Goal: Task Accomplishment & Management: Complete application form

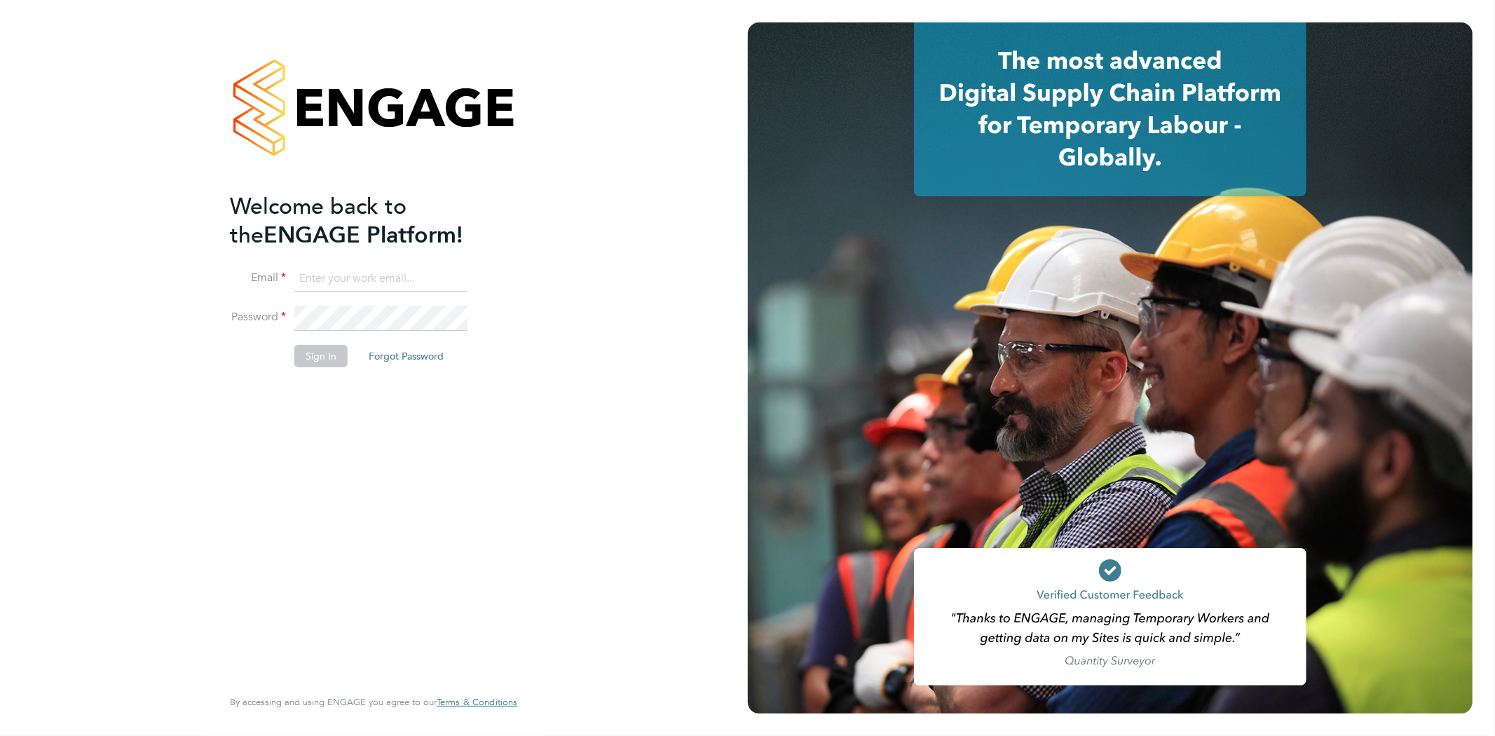
type input "seddon@psrsolutions.co.uk"
click at [318, 373] on li "Sign In Forgot Password" at bounding box center [366, 363] width 273 height 36
click at [323, 360] on button "Sign In" at bounding box center [320, 356] width 53 height 22
click at [0, 0] on div "Sorry, we are having problems connecting to our services." at bounding box center [0, 0] width 0 height 0
click at [323, 360] on div "Sorry, we are having problems connecting to our services." at bounding box center [374, 368] width 748 height 736
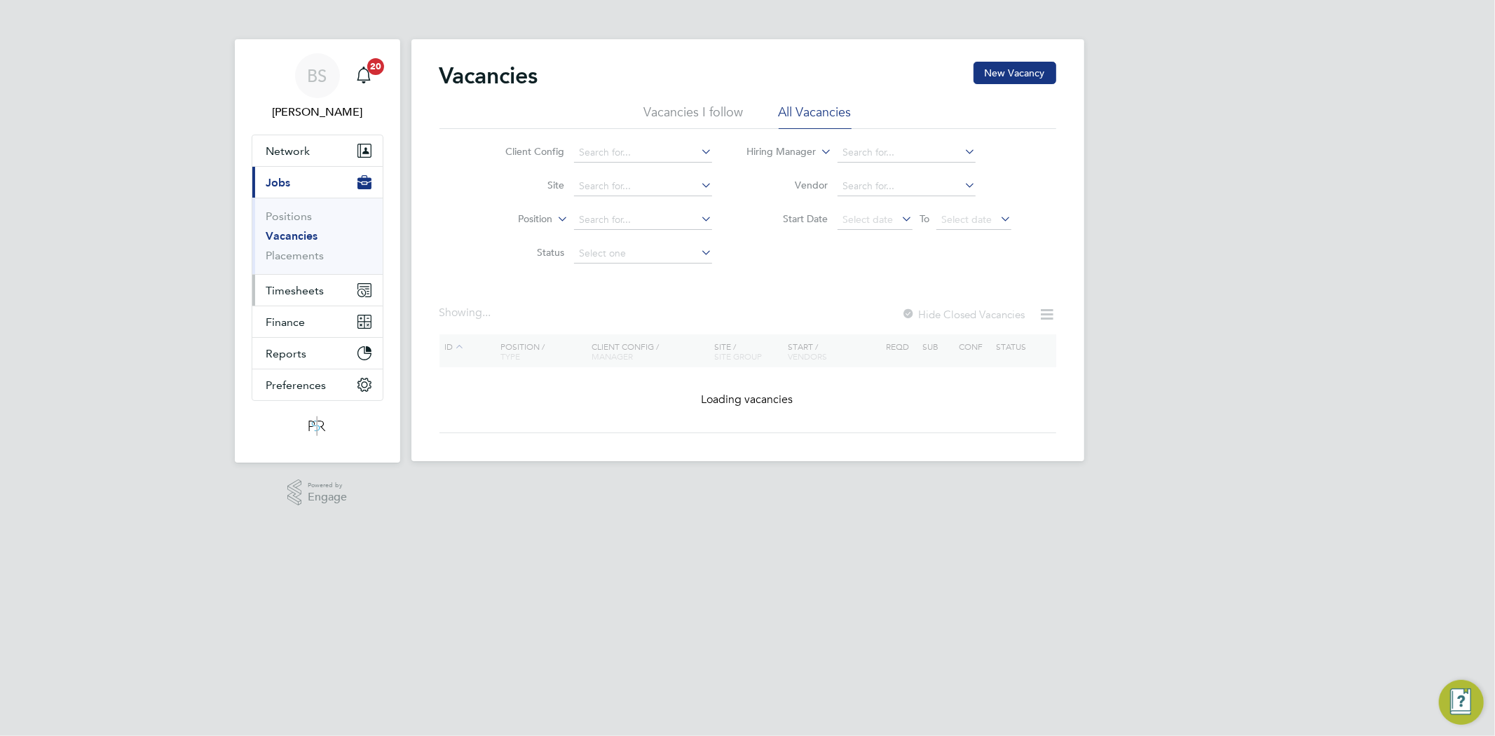
click at [311, 285] on span "Timesheets" at bounding box center [295, 290] width 58 height 13
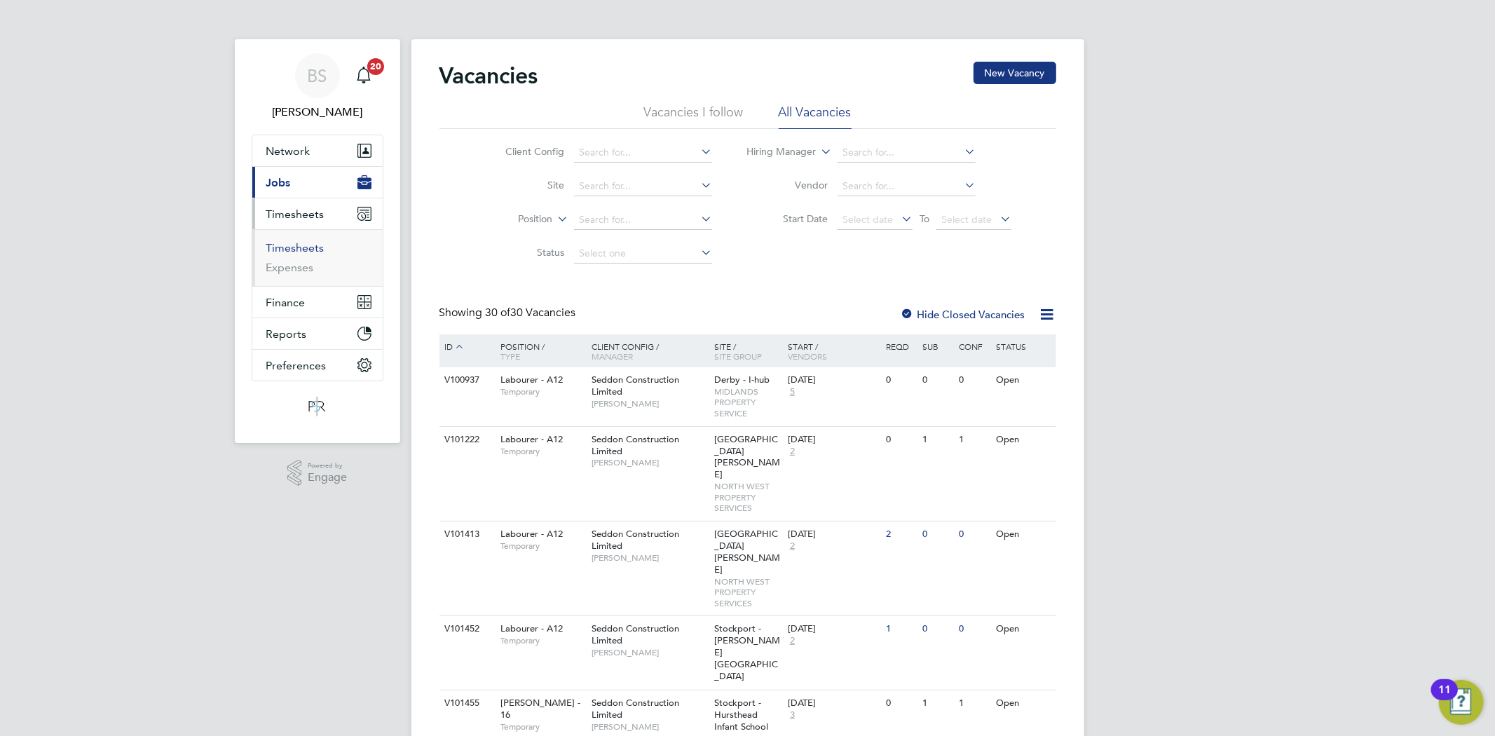
click at [301, 249] on link "Timesheets" at bounding box center [295, 247] width 58 height 13
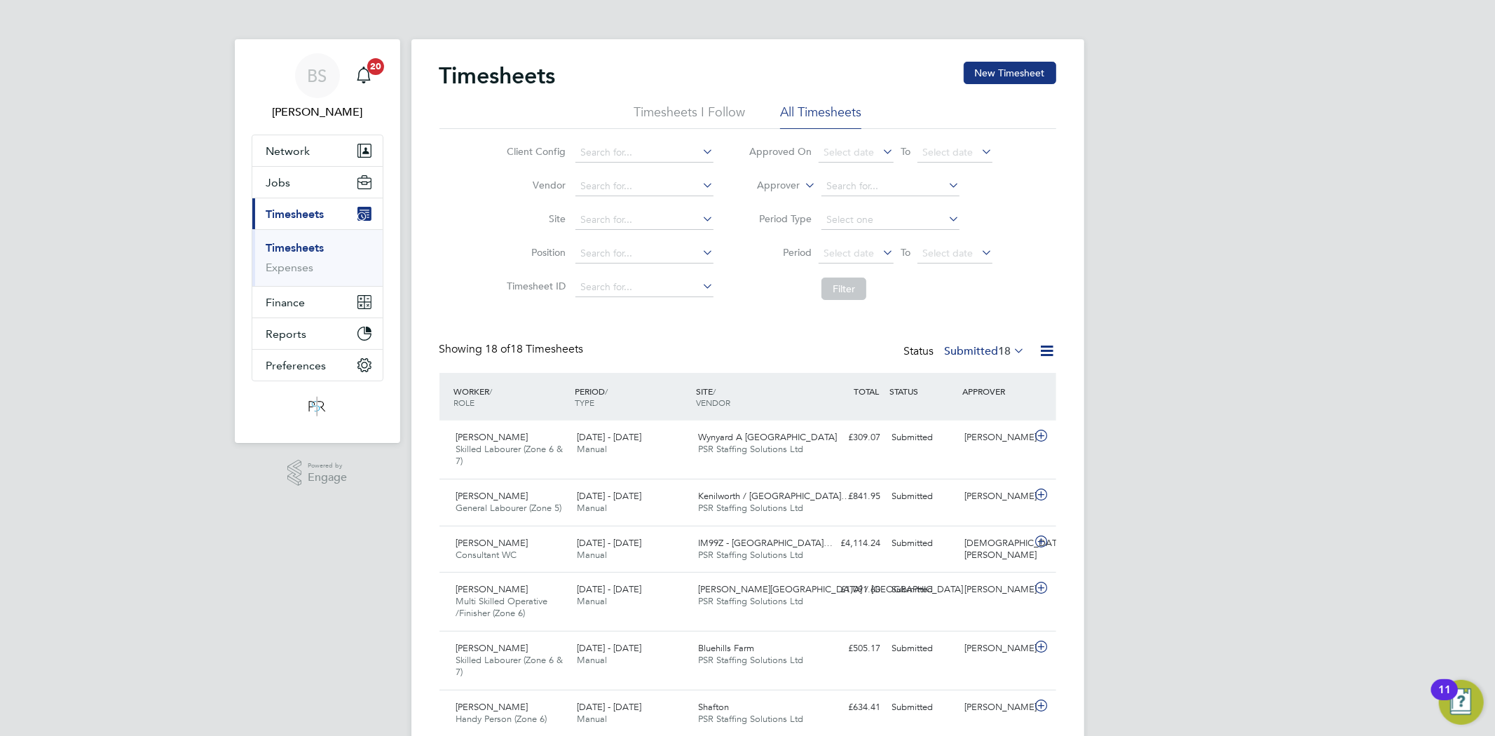
drag, startPoint x: 1022, startPoint y: 72, endPoint x: 775, endPoint y: 109, distance: 248.9
click at [1017, 72] on button "New Timesheet" at bounding box center [1010, 73] width 93 height 22
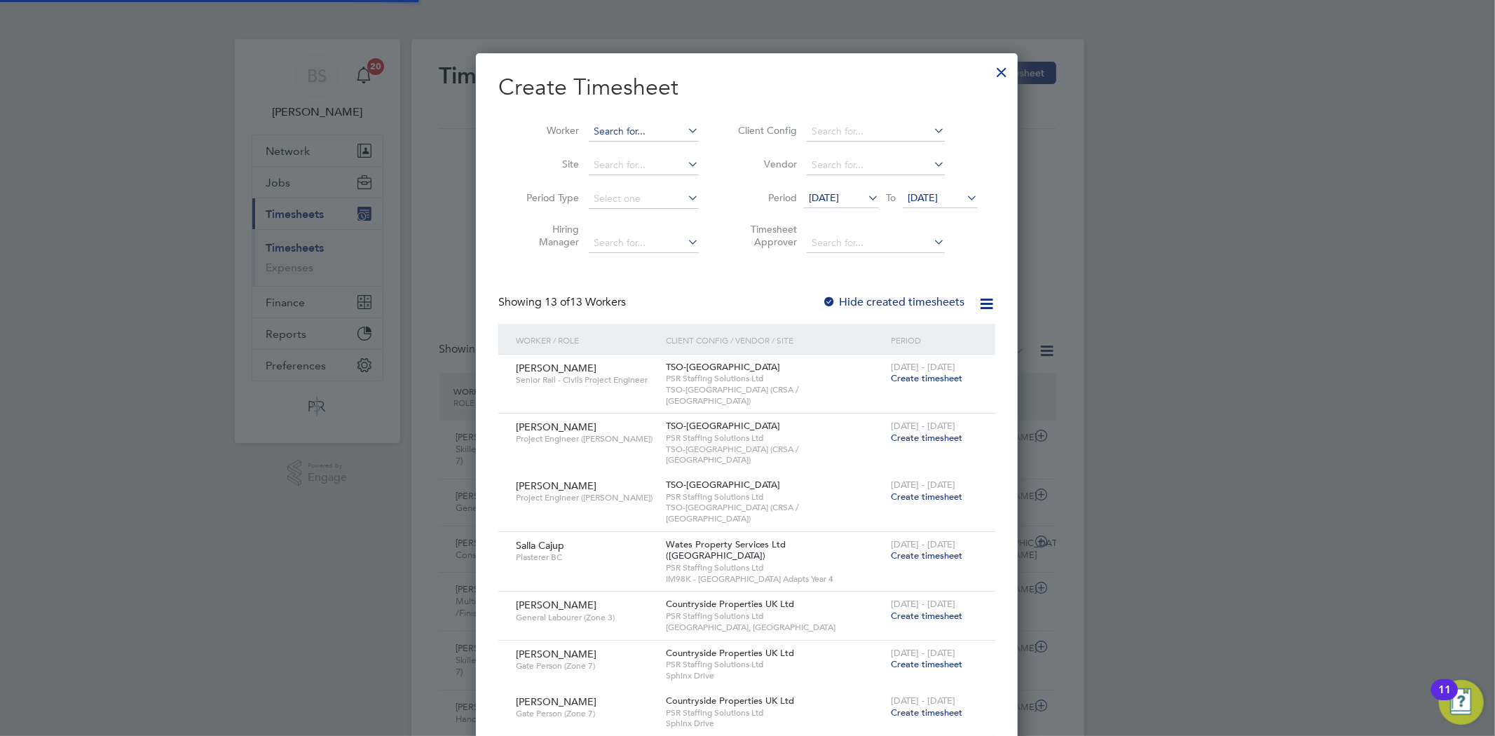
click at [663, 122] on input at bounding box center [644, 132] width 110 height 20
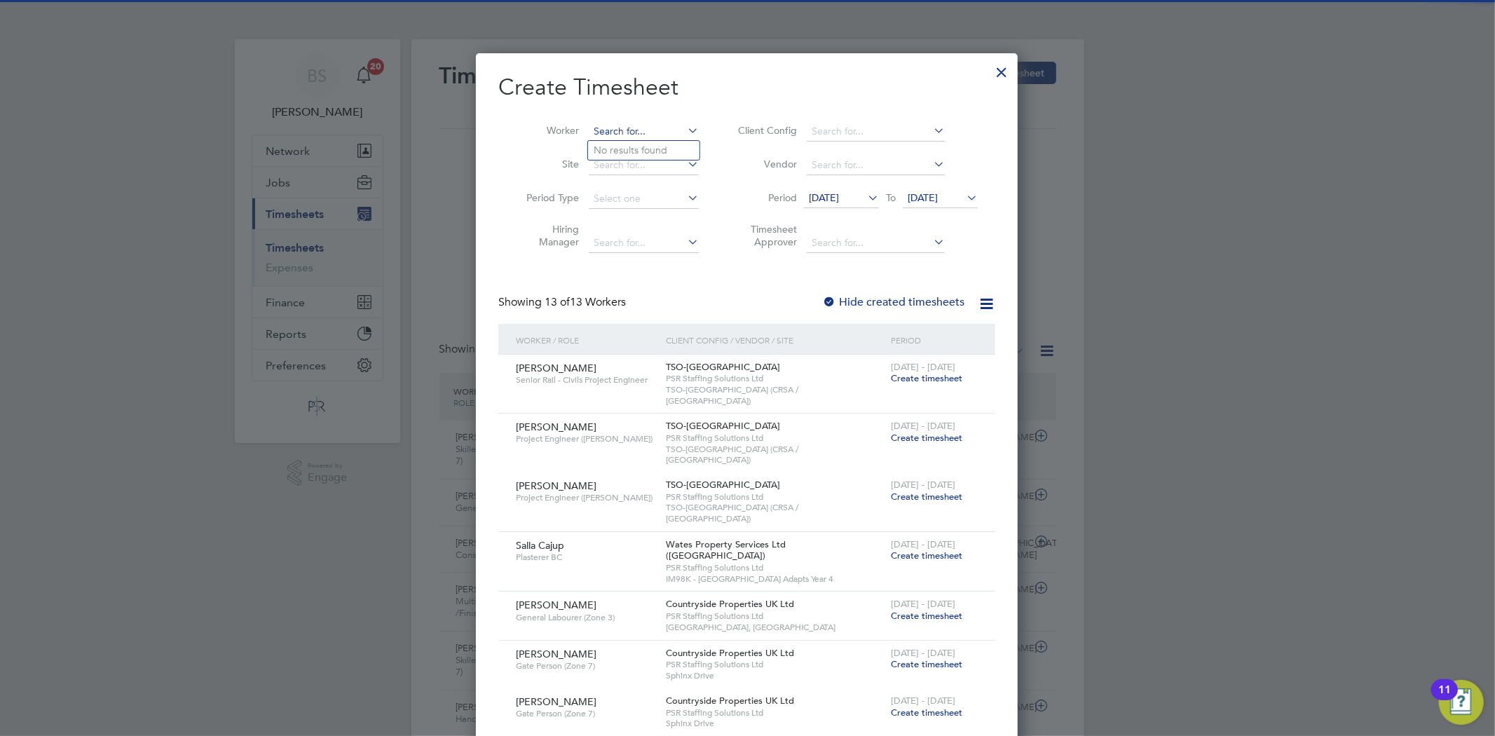
paste input "[PERSON_NAME]"
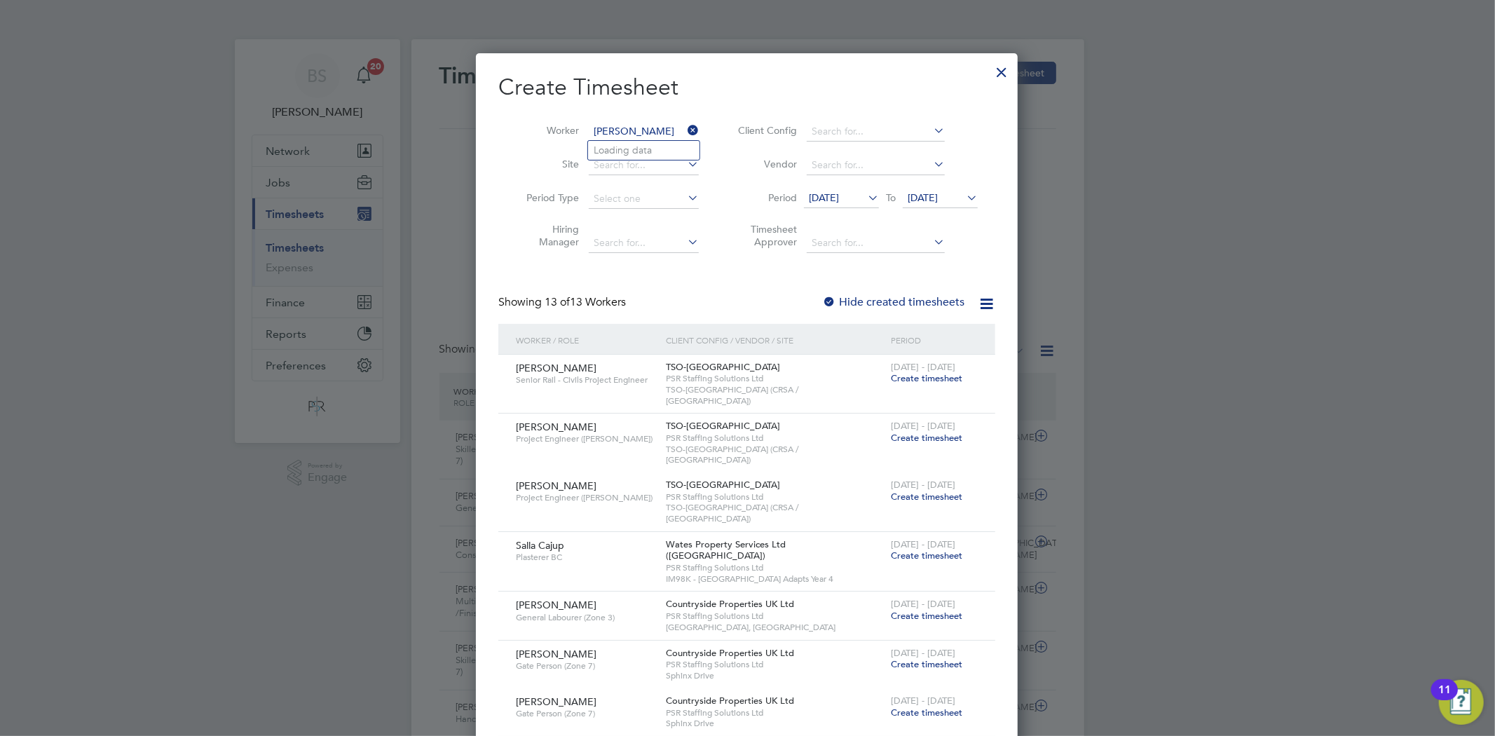
type input "[PERSON_NAME]"
click at [678, 151] on b "[PERSON_NAME]" at bounding box center [718, 150] width 81 height 12
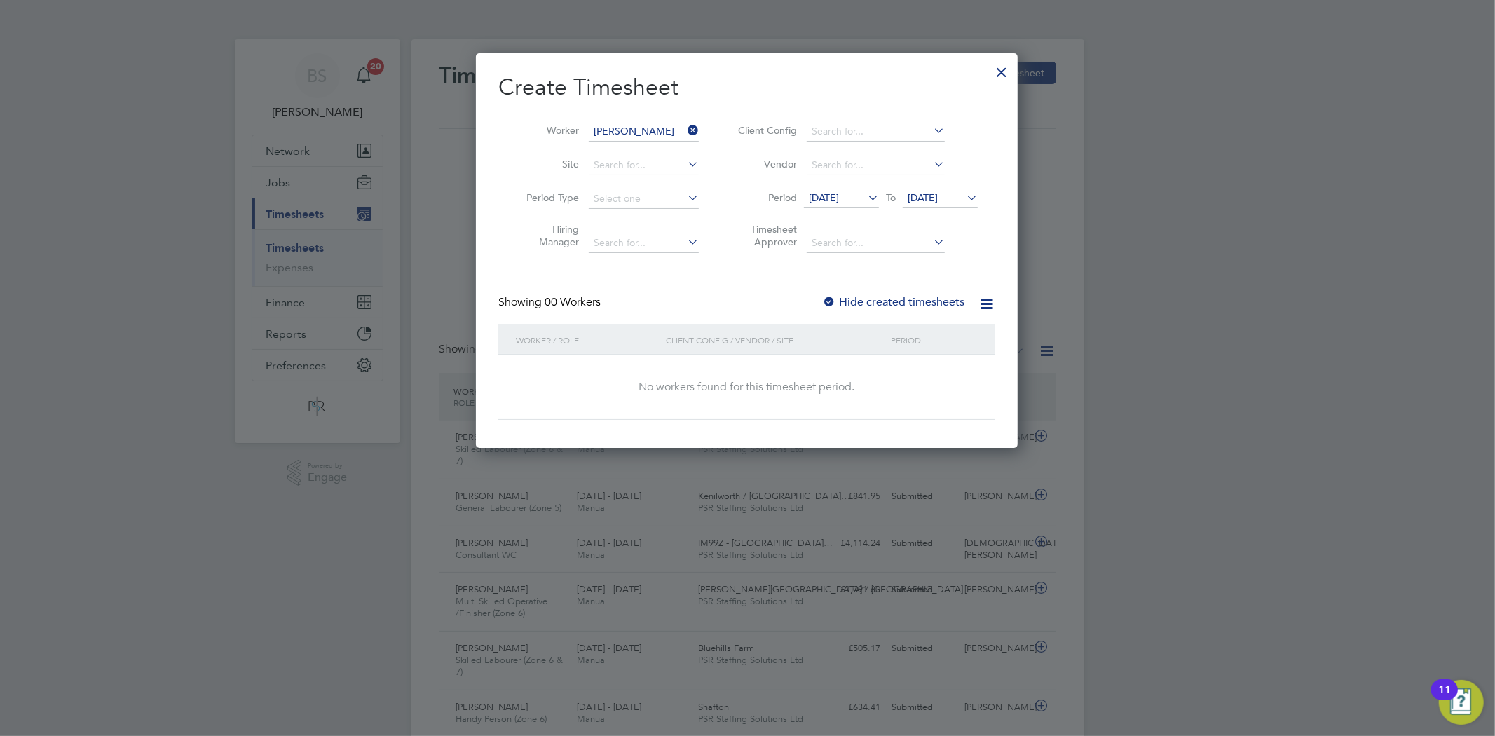
click at [836, 307] on div at bounding box center [829, 303] width 14 height 14
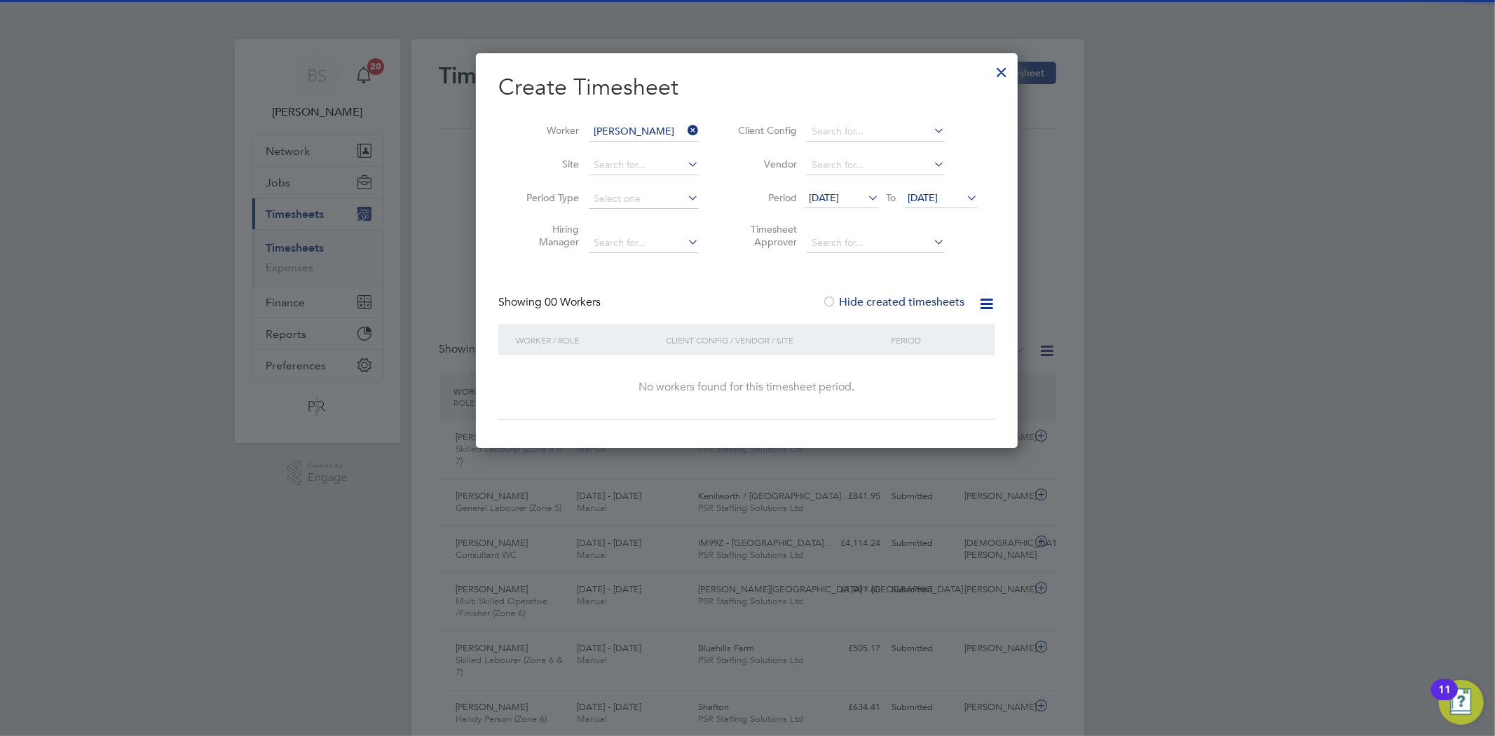
click at [838, 193] on span "[DATE]" at bounding box center [824, 197] width 30 height 13
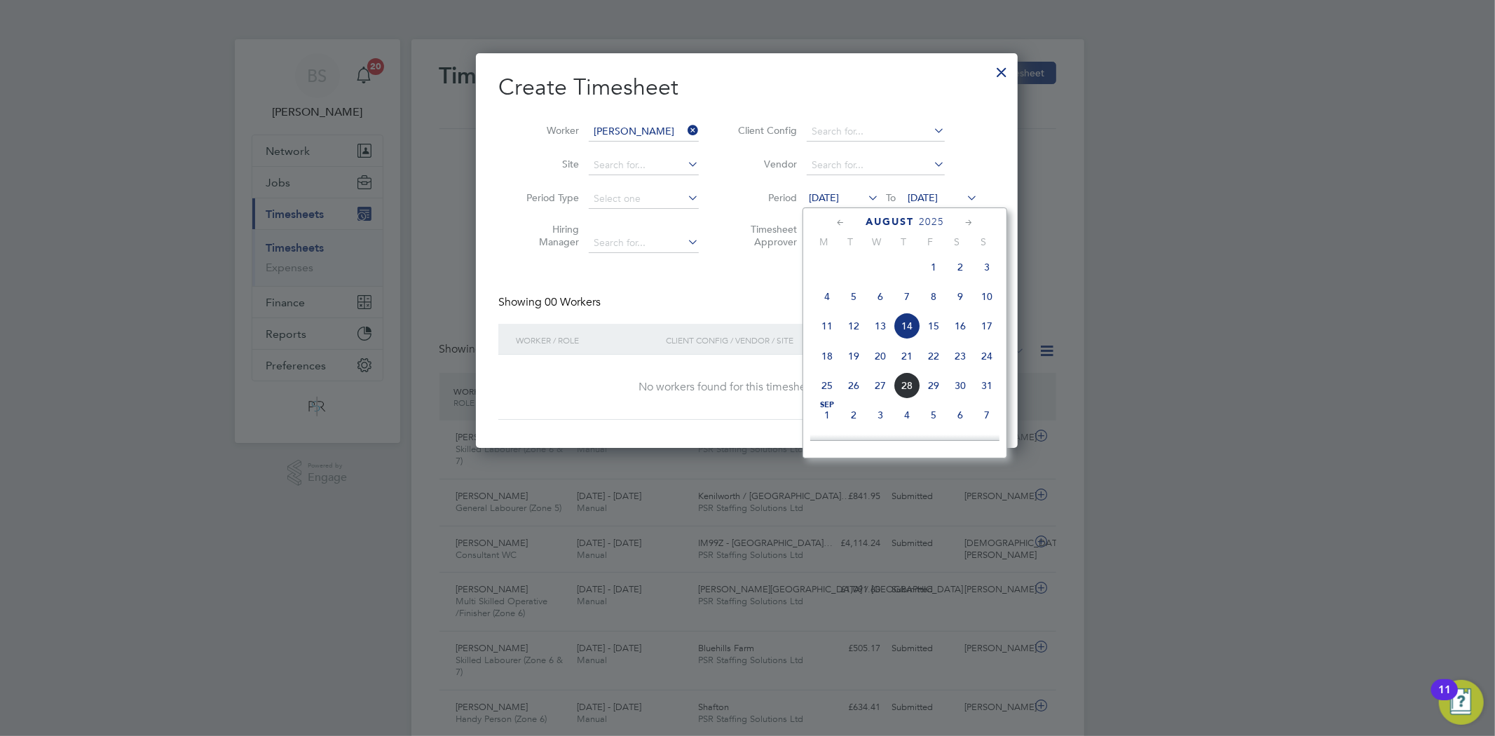
drag, startPoint x: 829, startPoint y: 363, endPoint x: 871, endPoint y: 351, distance: 43.7
click at [829, 365] on span "18" at bounding box center [827, 356] width 27 height 27
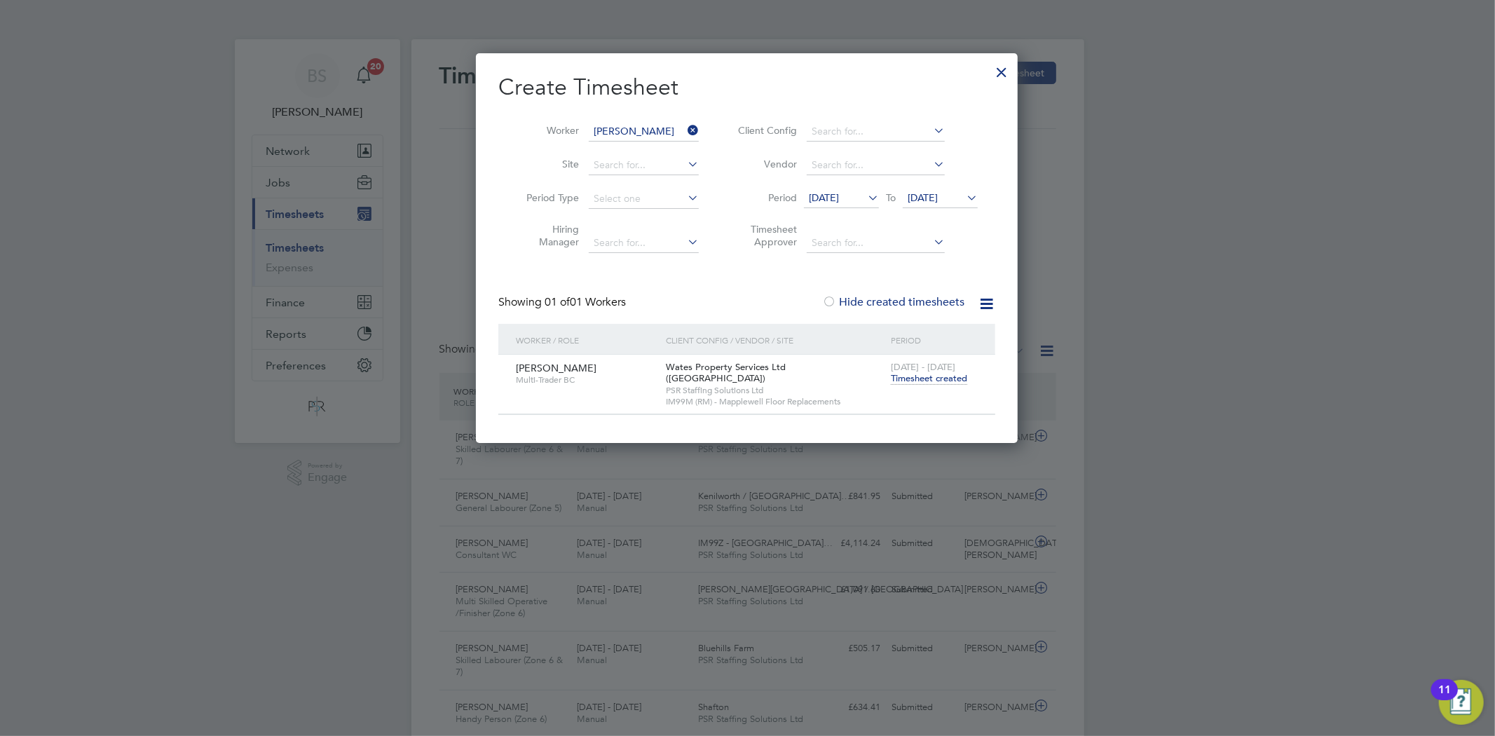
click at [932, 374] on span "Timesheet created" at bounding box center [929, 378] width 76 height 13
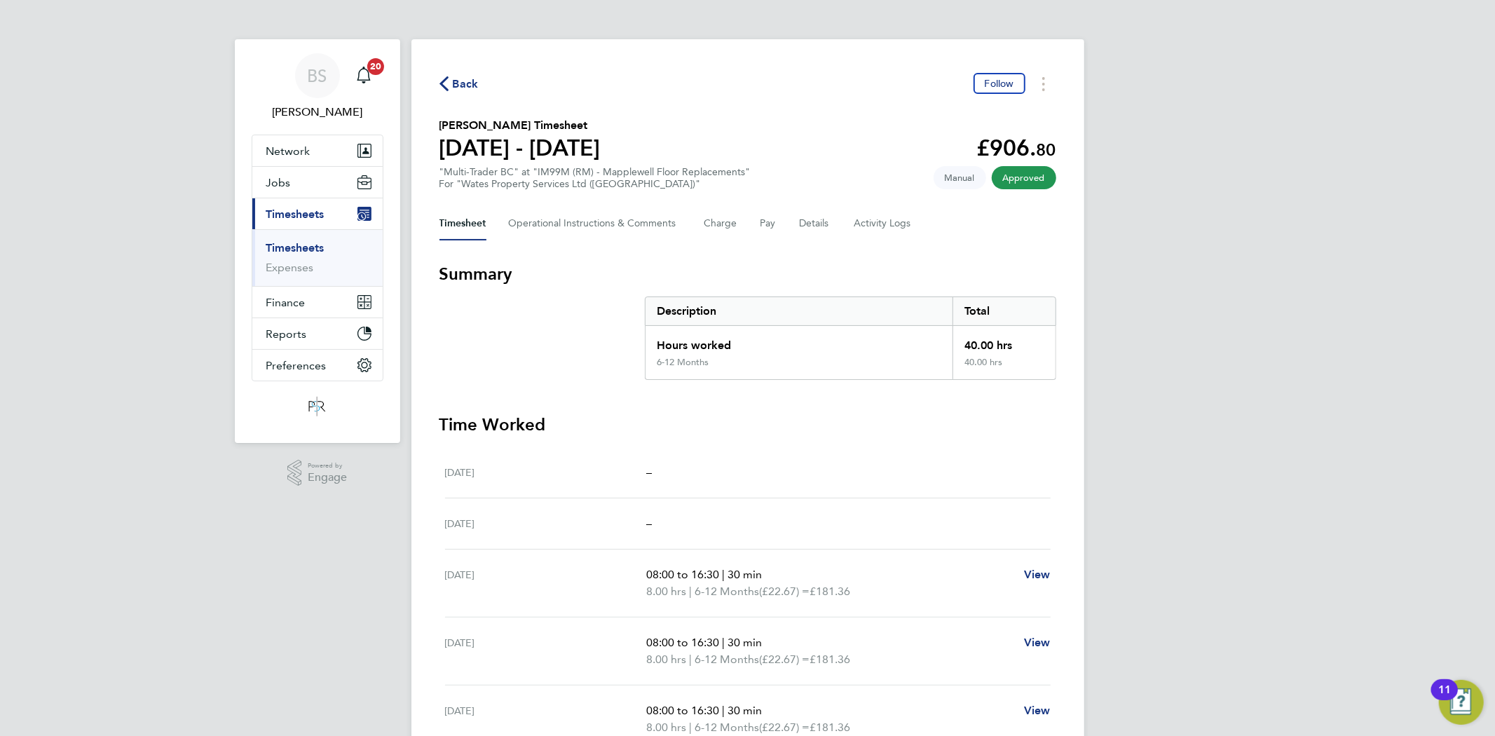
drag, startPoint x: 320, startPoint y: 248, endPoint x: 402, endPoint y: 234, distance: 83.2
click at [320, 248] on link "Timesheets" at bounding box center [295, 247] width 58 height 13
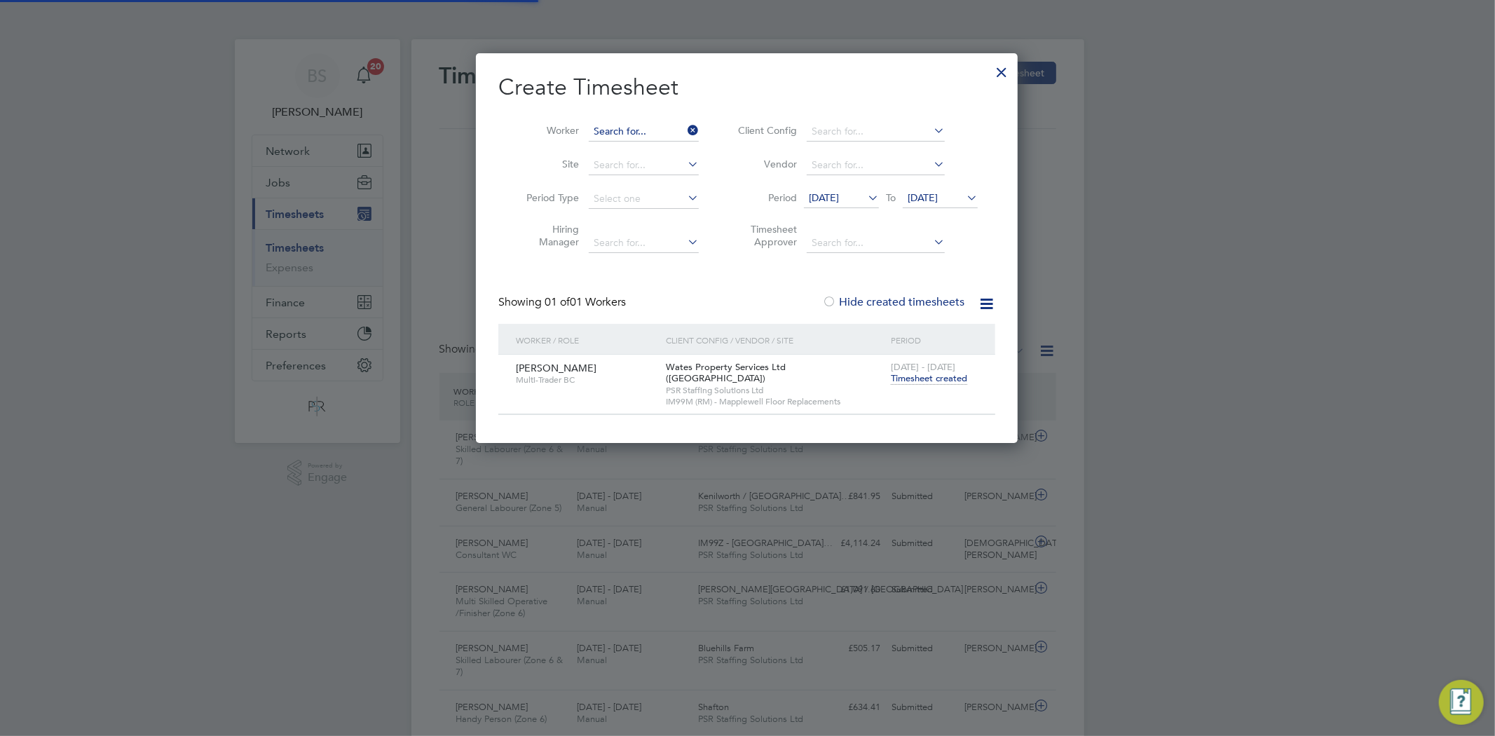
scroll to position [35, 122]
click at [672, 127] on input at bounding box center [644, 132] width 110 height 20
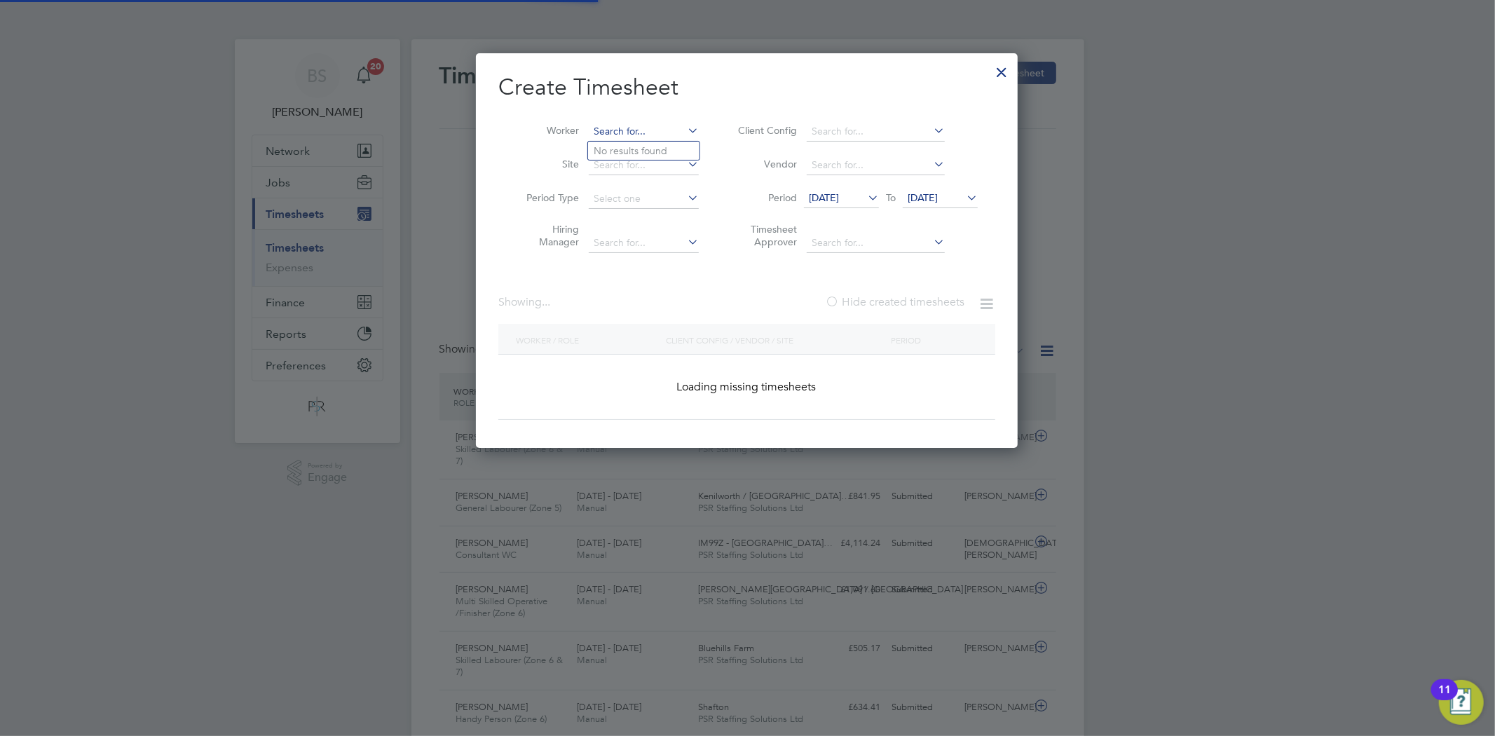
click at [664, 127] on input at bounding box center [644, 132] width 110 height 20
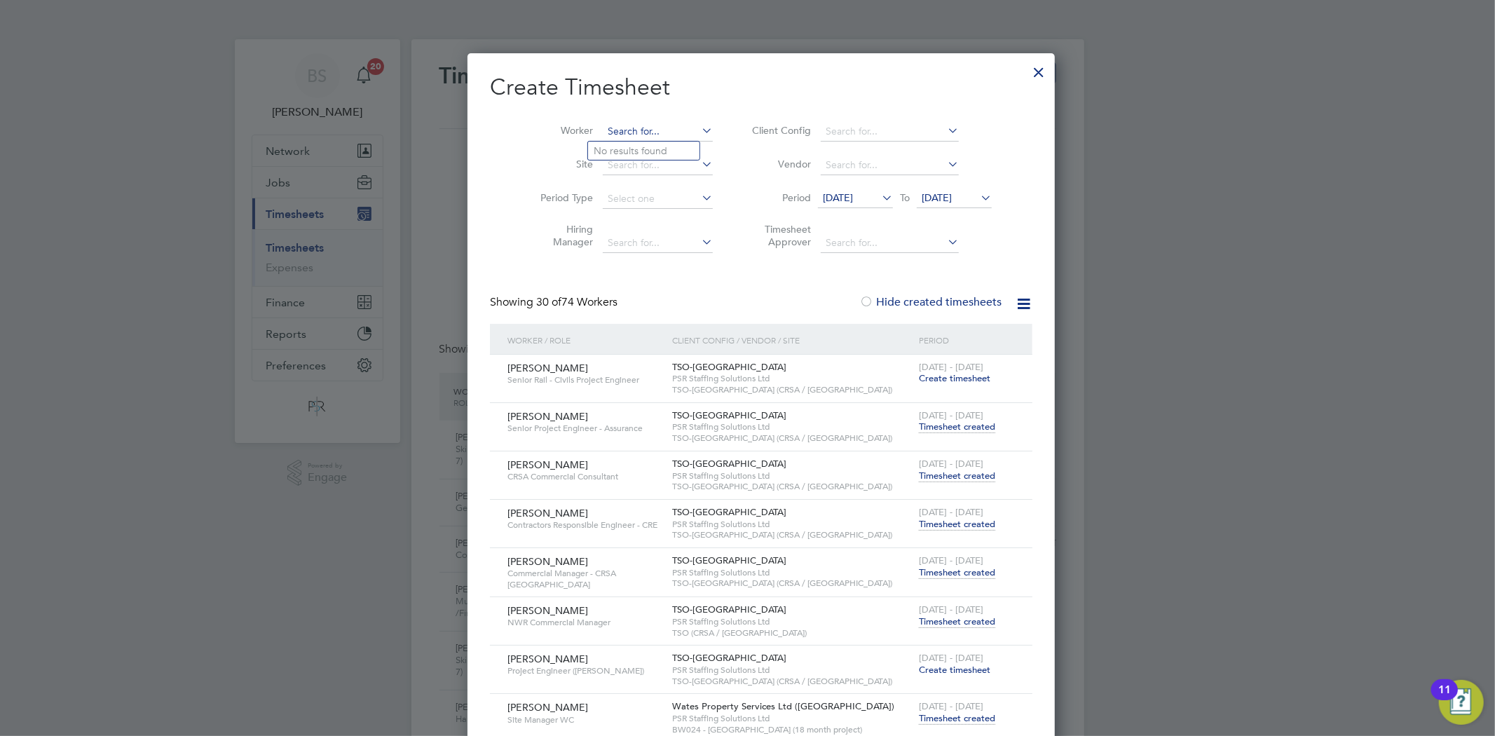
paste input "[PERSON_NAME]"
type input "[PERSON_NAME]"
click at [660, 146] on li "[PERSON_NAME]" at bounding box center [653, 151] width 130 height 19
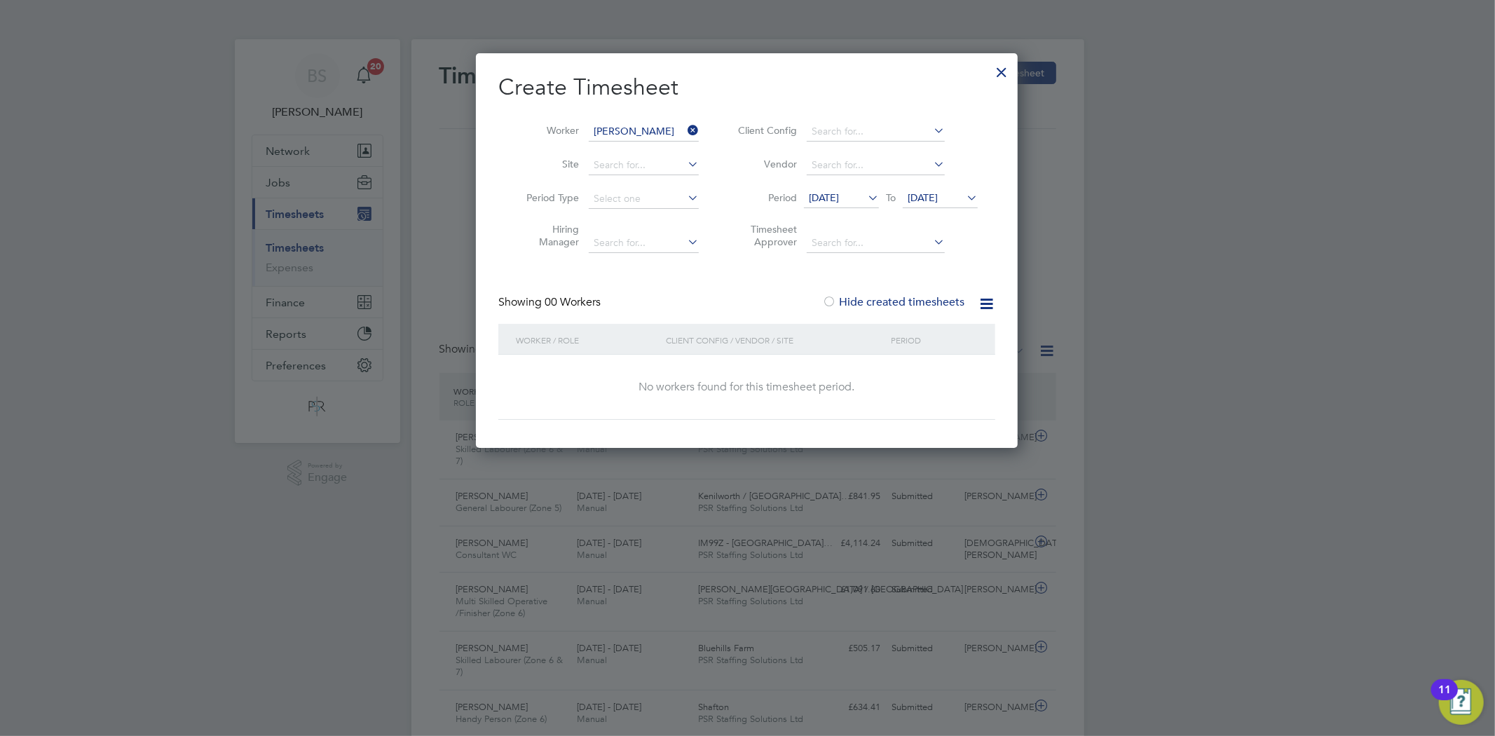
click at [839, 198] on span "[DATE]" at bounding box center [824, 197] width 30 height 13
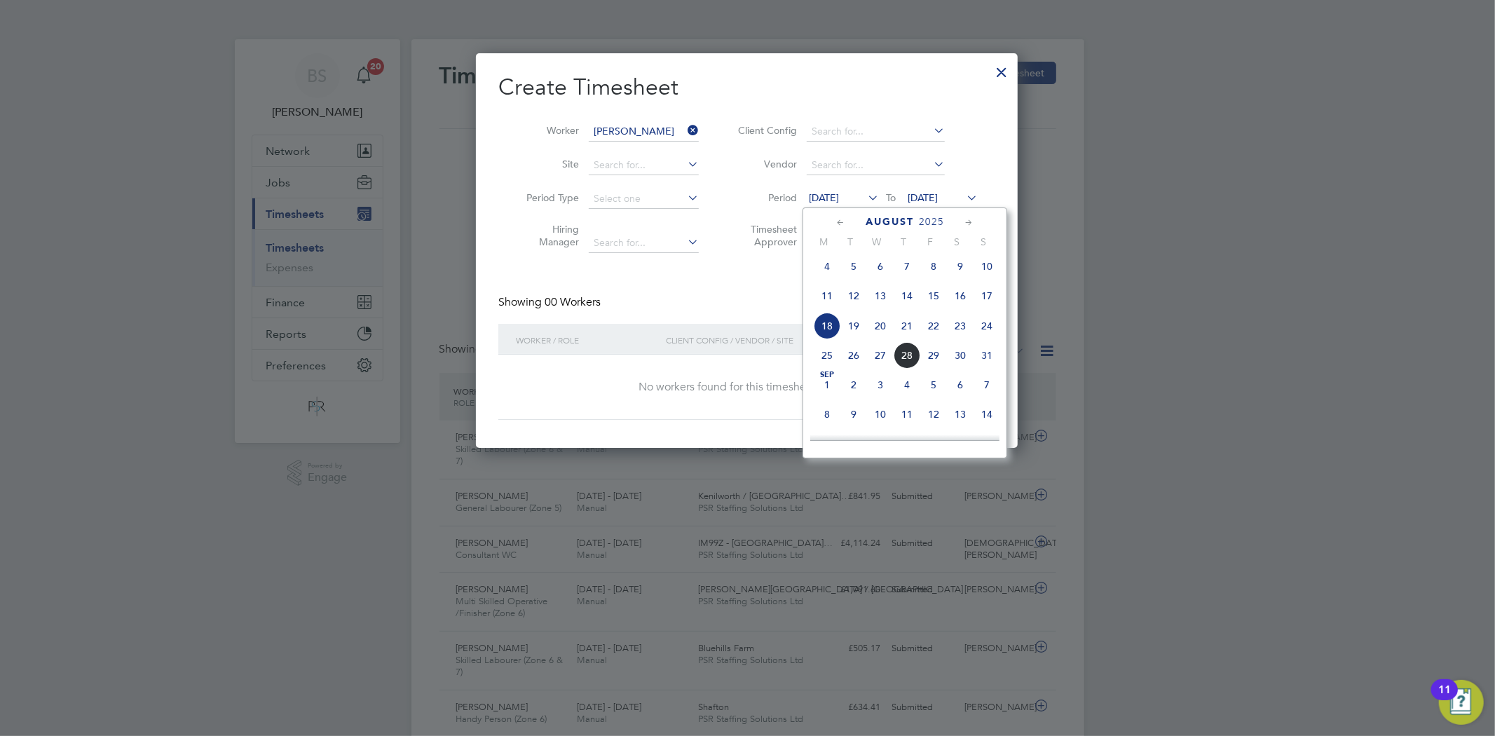
drag, startPoint x: 822, startPoint y: 330, endPoint x: 829, endPoint y: 326, distance: 8.5
click at [823, 330] on span "18" at bounding box center [827, 326] width 27 height 27
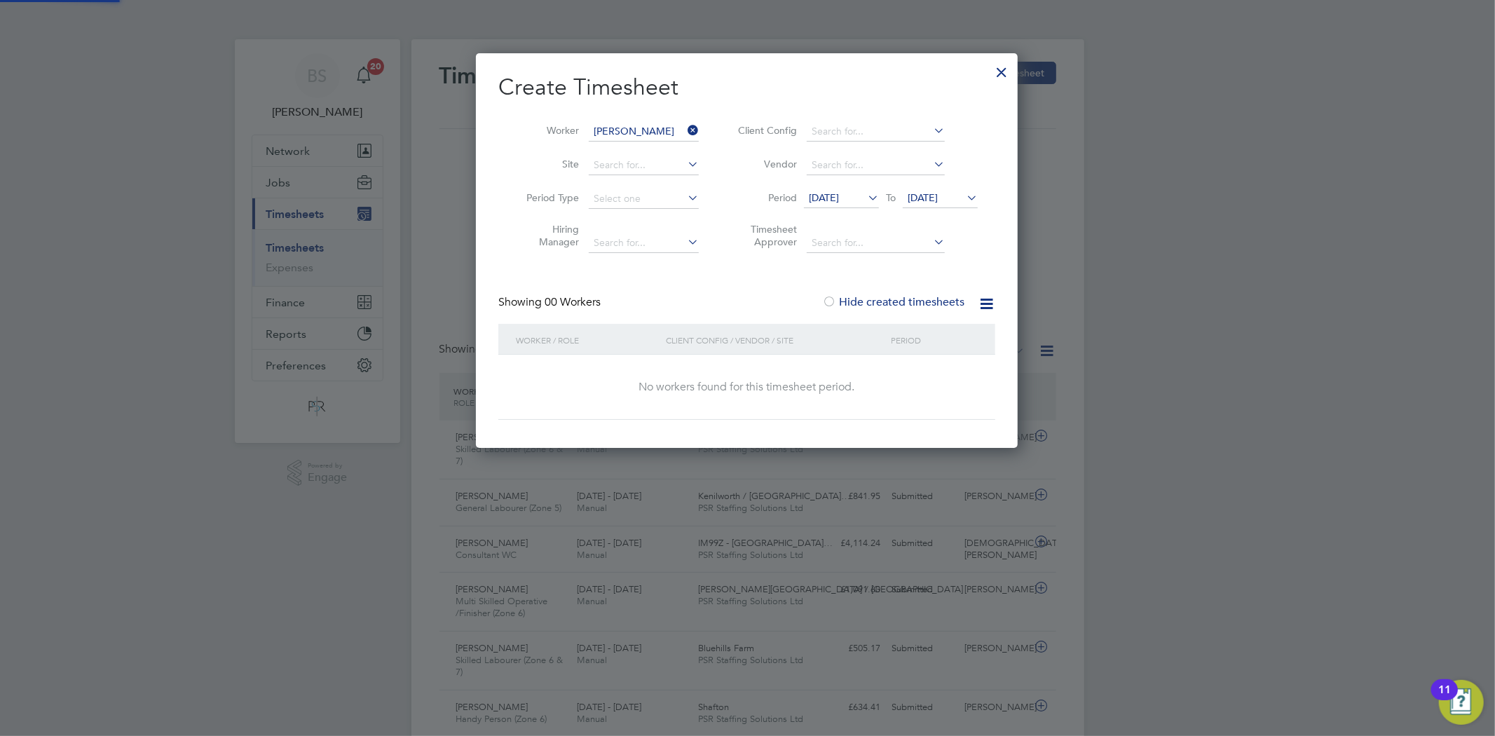
click at [916, 192] on span "[DATE]" at bounding box center [923, 197] width 30 height 13
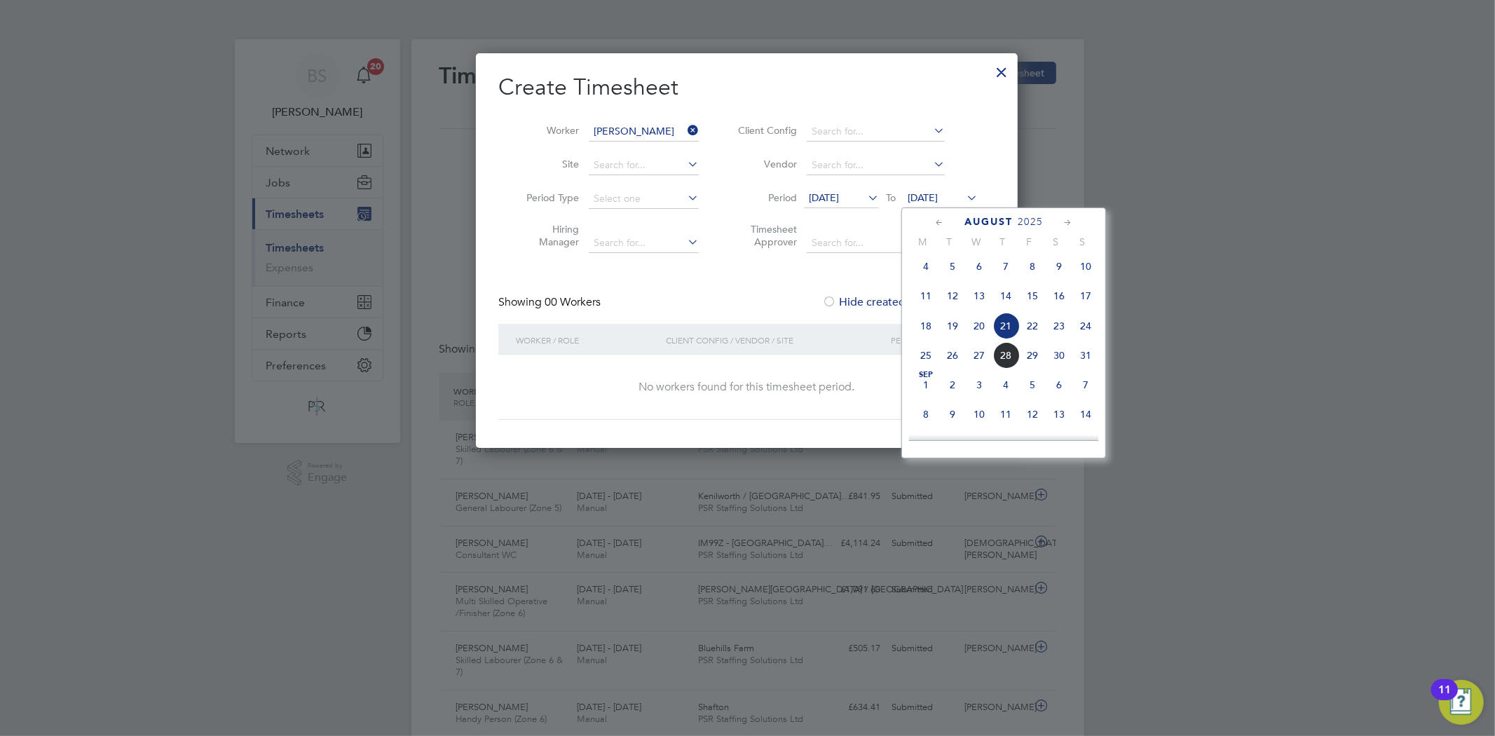
click at [1087, 326] on span "24" at bounding box center [1086, 326] width 27 height 27
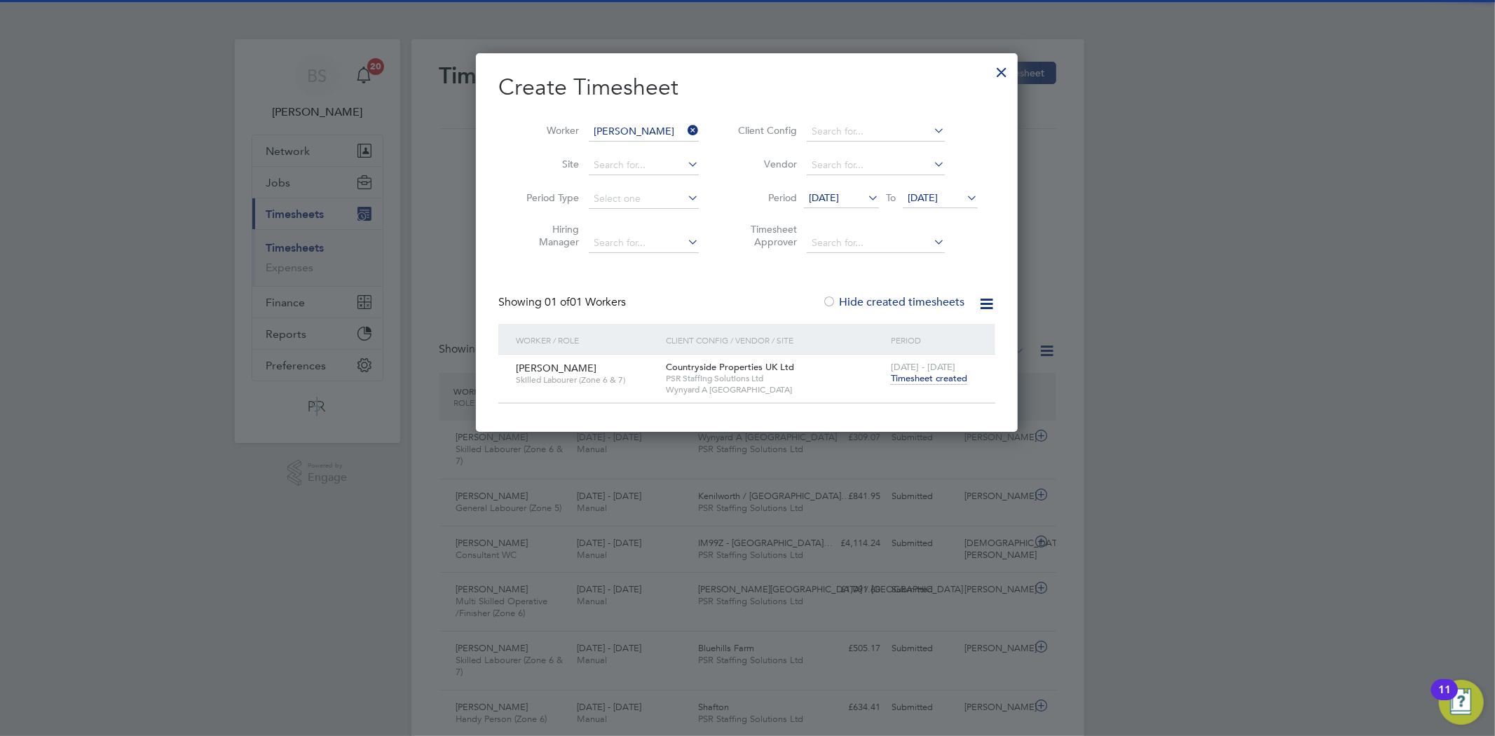
click at [909, 379] on span "Timesheet created" at bounding box center [929, 378] width 76 height 13
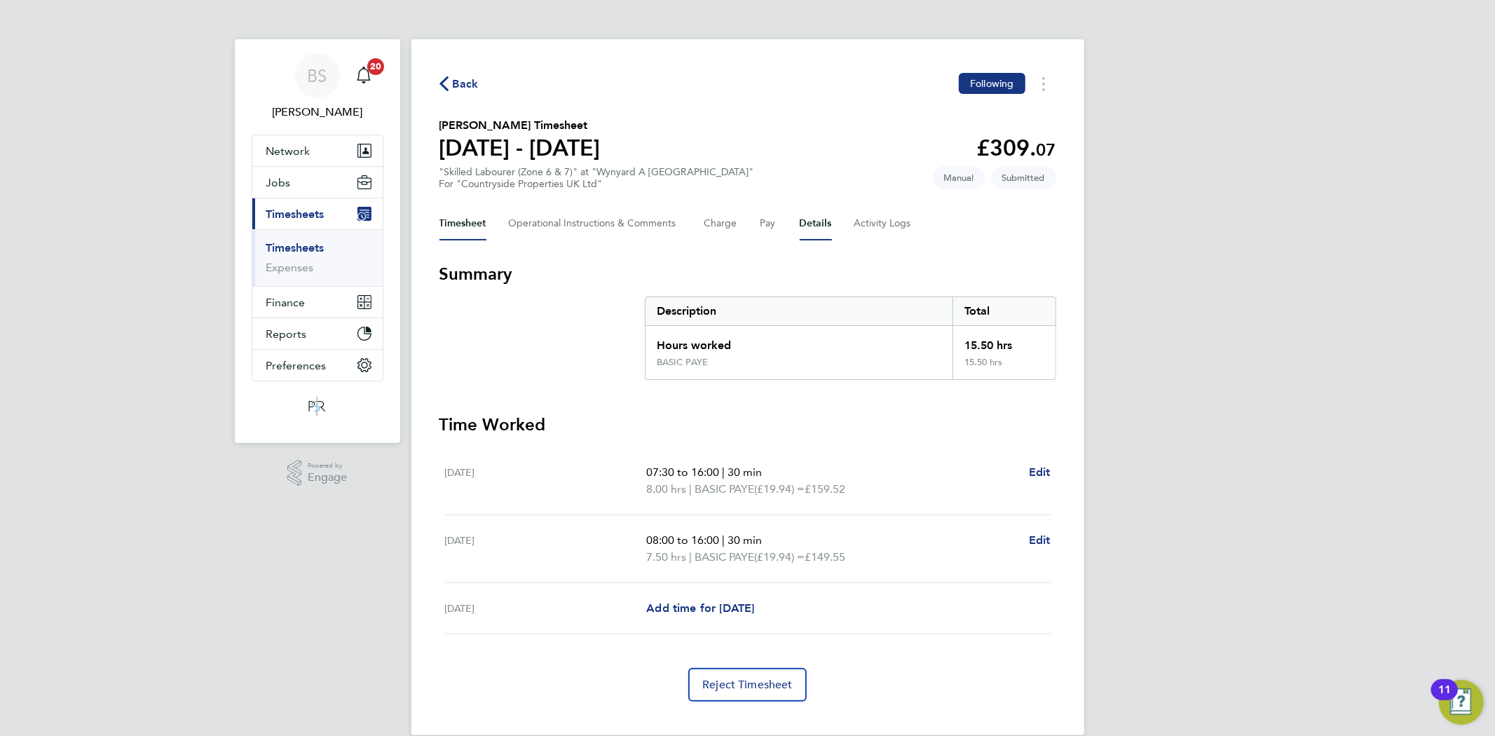
click at [811, 221] on button "Details" at bounding box center [816, 224] width 32 height 34
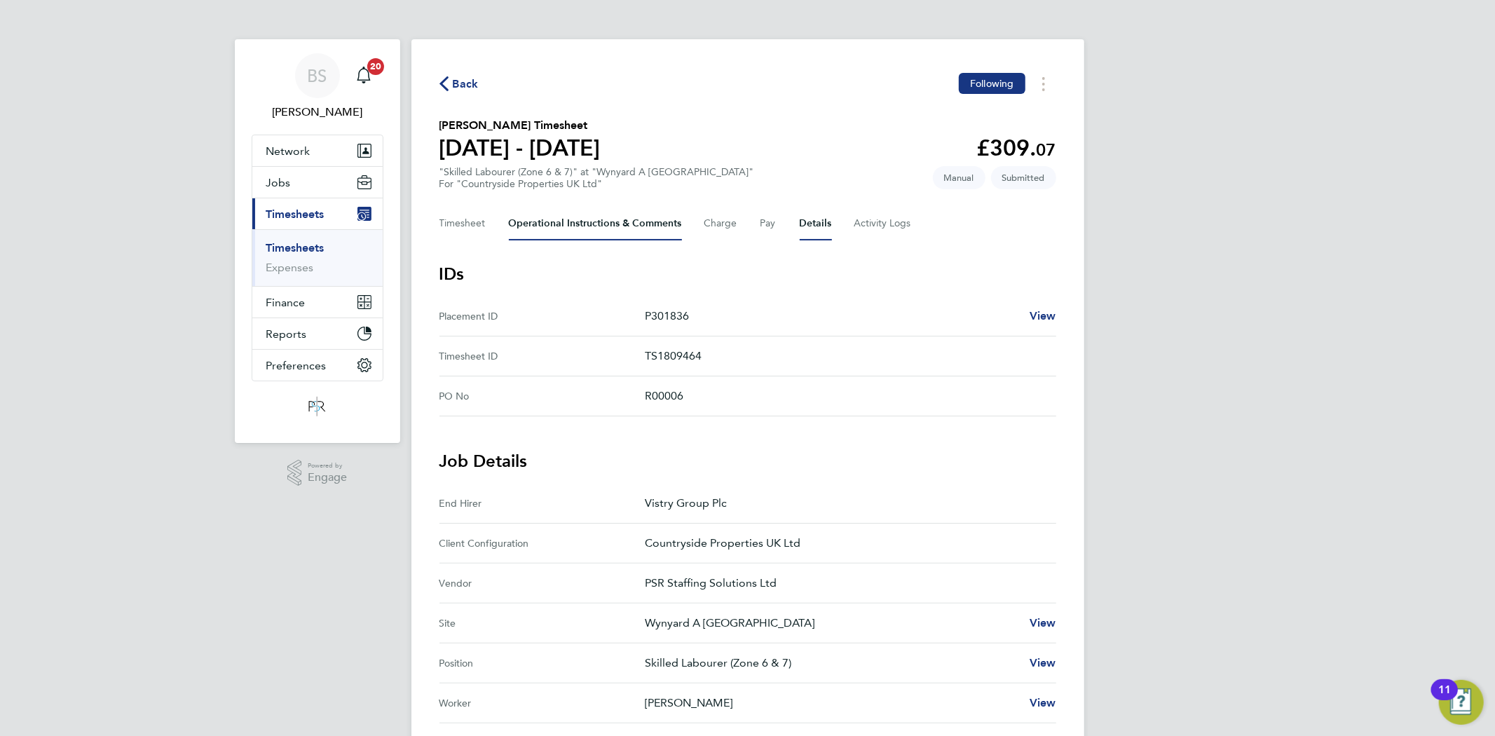
click at [592, 226] on Comments-tab "Operational Instructions & Comments" at bounding box center [595, 224] width 173 height 34
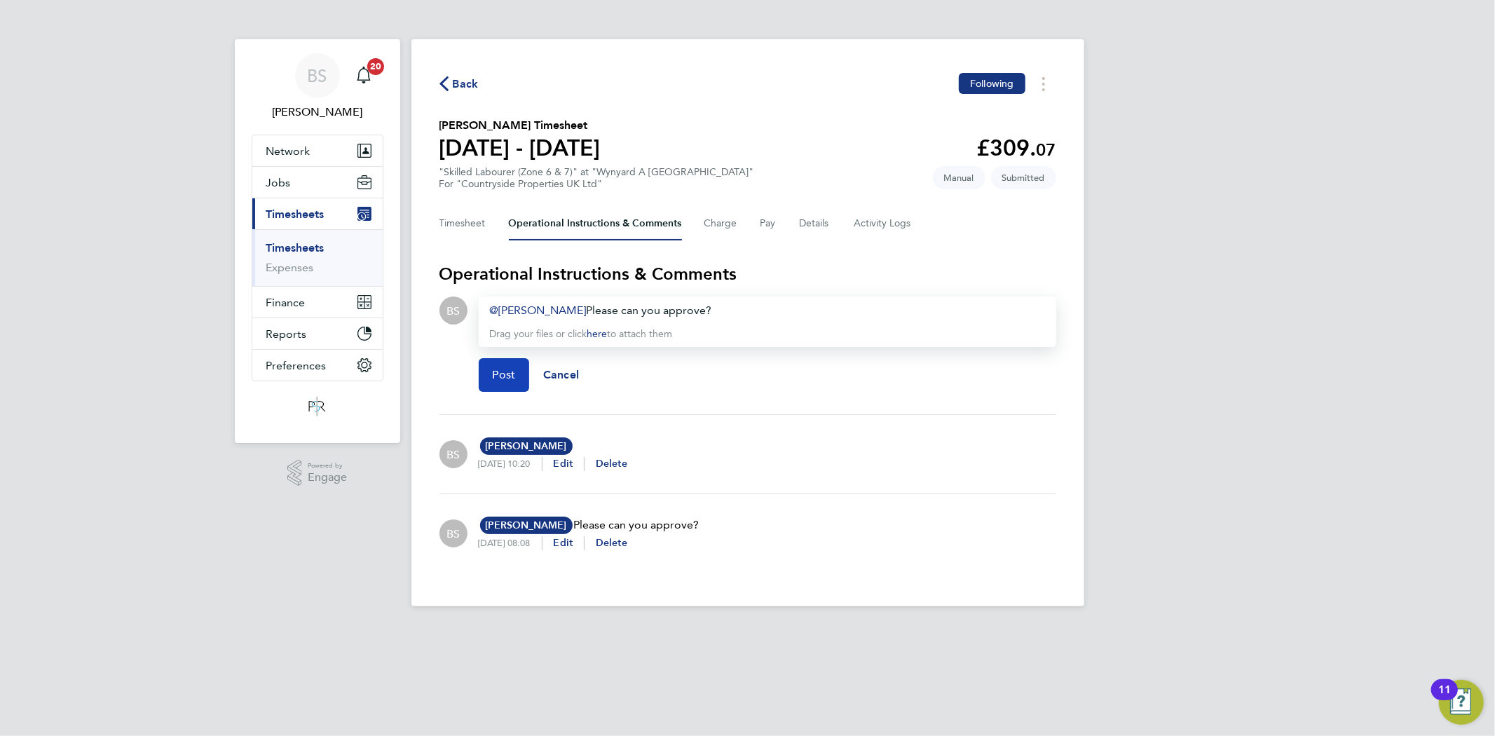
click at [503, 381] on button "Post" at bounding box center [504, 375] width 51 height 34
